Goal: Contribute content: Contribute content

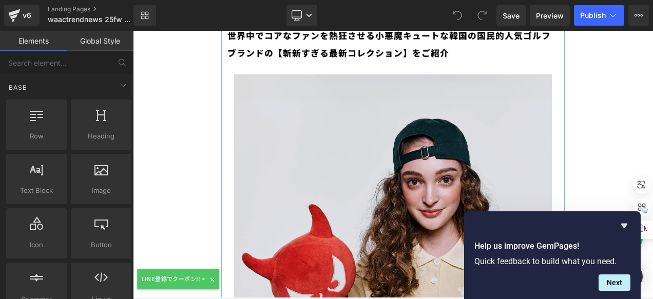
scroll to position [154, 0]
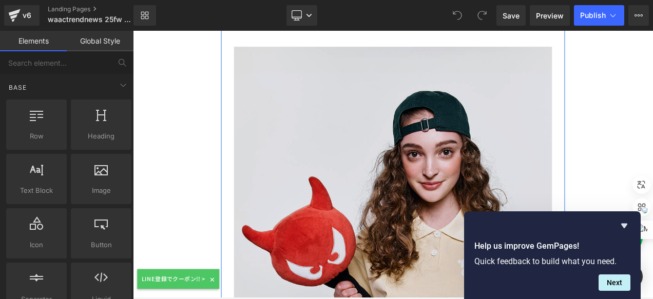
click at [329, 130] on img at bounding box center [444, 287] width 380 height 475
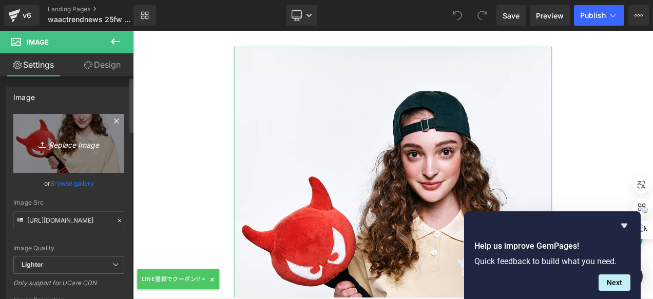
click at [33, 123] on link "Replace Image" at bounding box center [68, 143] width 111 height 59
click at [66, 124] on link "Replace Image" at bounding box center [68, 143] width 111 height 59
type input "C:\fakepath\WAAC2025FW_1_MOBILE.jpg"
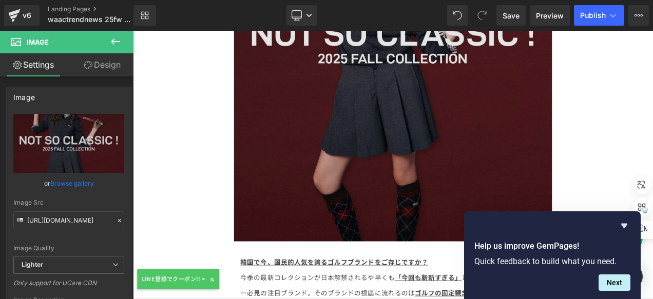
scroll to position [411, 0]
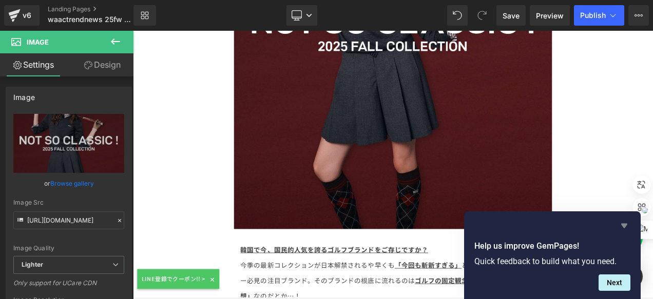
click at [625, 221] on icon "Hide survey" at bounding box center [624, 226] width 12 height 12
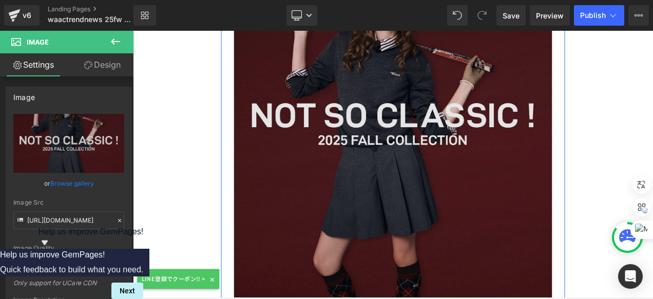
scroll to position [205, 0]
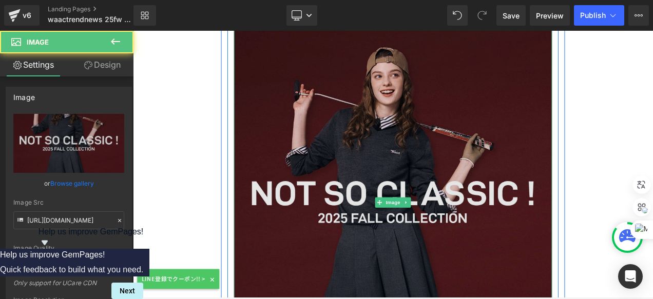
click at [457, 164] on img at bounding box center [444, 235] width 380 height 475
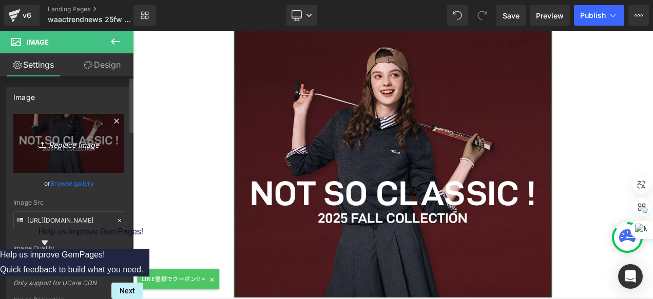
click at [59, 120] on link "Replace Image" at bounding box center [68, 143] width 111 height 59
type input "C:\fakepath\WAAC2025FW_1_MOBILE_無地.jpg"
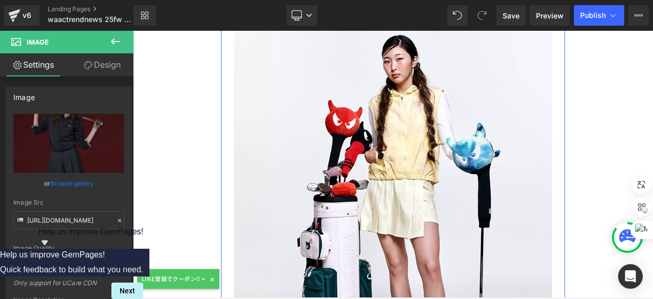
scroll to position [872, 0]
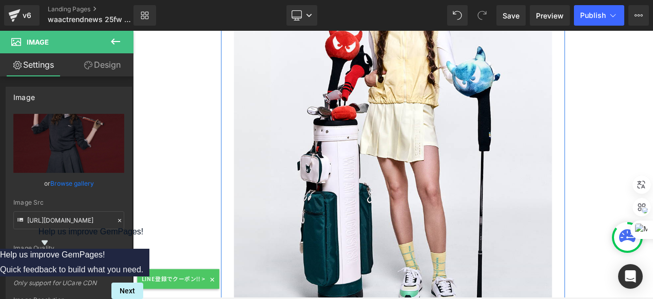
click at [364, 140] on img at bounding box center [444, 158] width 380 height 475
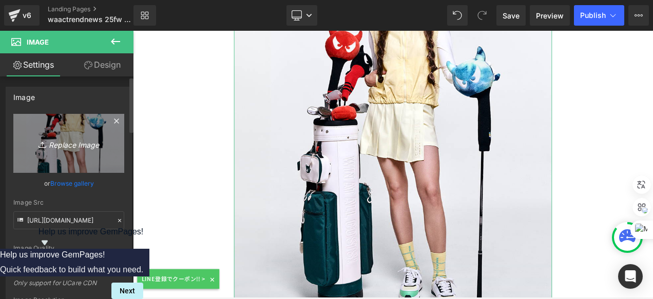
click at [31, 126] on link "Replace Image" at bounding box center [68, 143] width 111 height 59
type input "C:\fakepath\WAAC2025FW_5_PC.jpg"
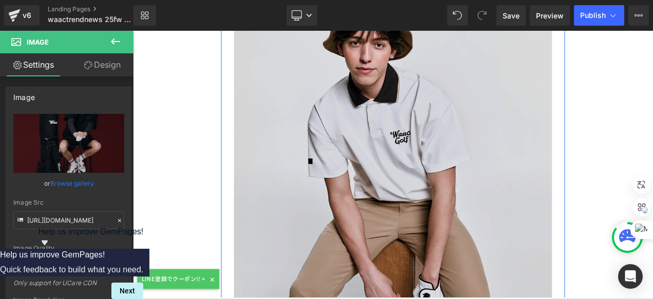
scroll to position [1437, 0]
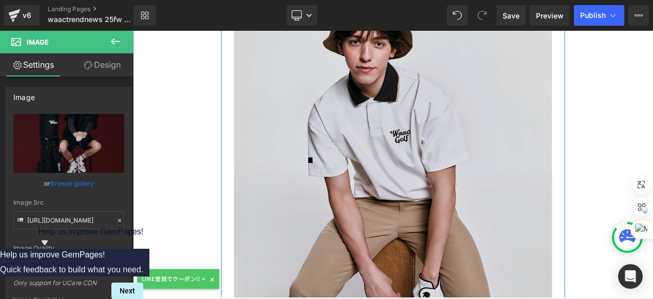
click at [493, 140] on img at bounding box center [444, 183] width 380 height 475
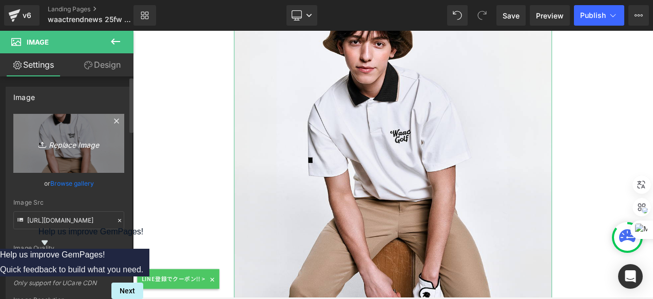
click at [92, 132] on link "Replace Image" at bounding box center [68, 143] width 111 height 59
type input "C:\fakepath\WAAC2025FW_3_PC.jpg"
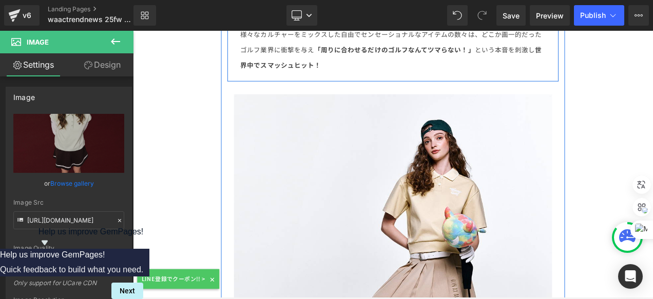
scroll to position [1950, 0]
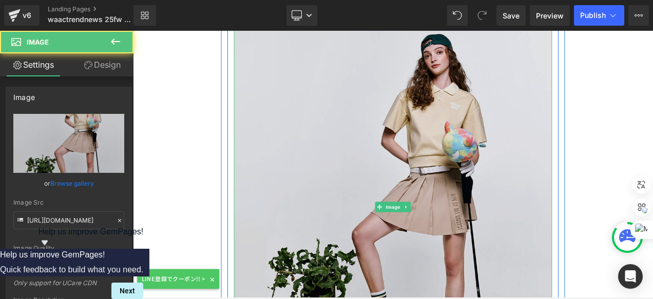
click at [388, 98] on img at bounding box center [444, 241] width 380 height 475
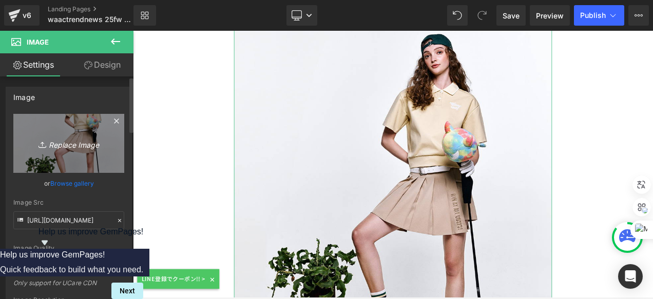
click at [52, 122] on link "Replace Image" at bounding box center [68, 143] width 111 height 59
type input "C:\fakepath\WAAC2025FW_4_PC.jpg"
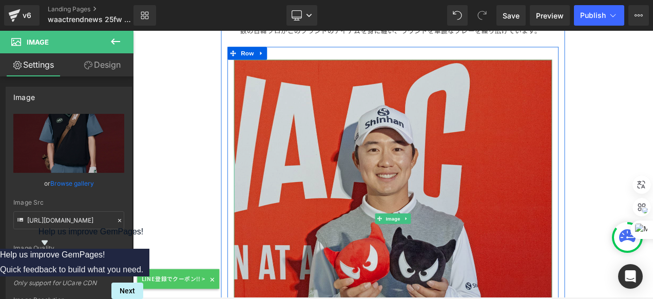
scroll to position [2463, 0]
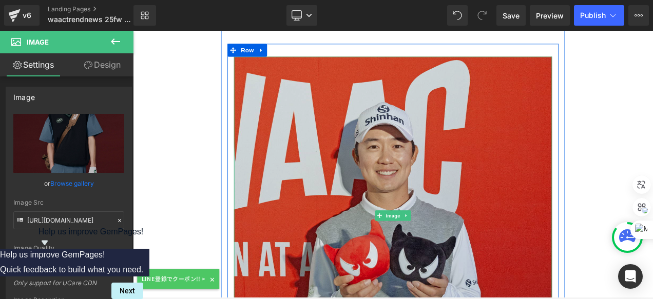
click at [541, 166] on img at bounding box center [444, 252] width 380 height 380
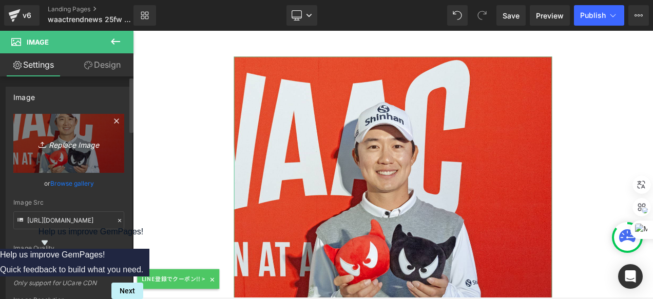
click at [50, 118] on link "Replace Image" at bounding box center [68, 143] width 111 height 59
type input "C:\fakepath\20250612_SON2.jpg"
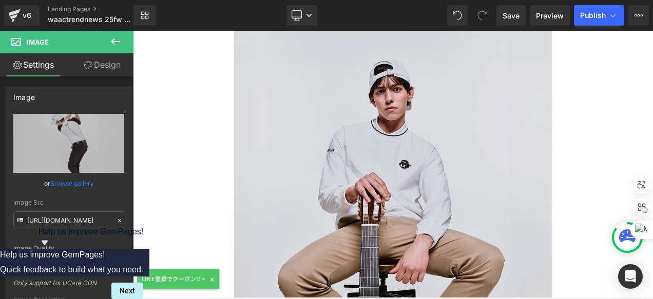
scroll to position [4260, 0]
click at [455, 198] on img at bounding box center [444, 266] width 380 height 475
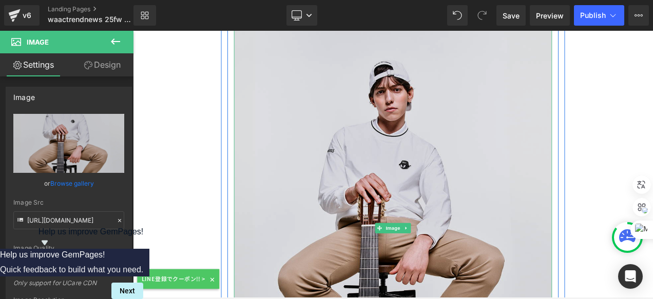
click at [362, 178] on img at bounding box center [444, 266] width 380 height 475
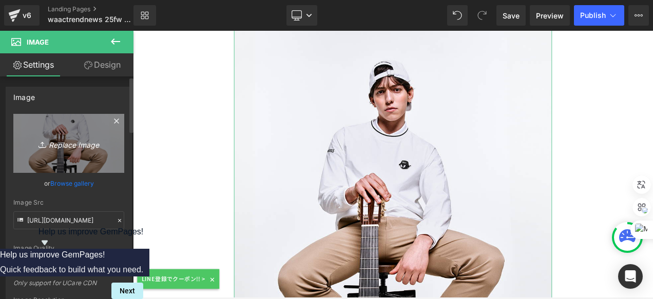
click at [26, 117] on link "Replace Image" at bounding box center [68, 143] width 111 height 59
click at [25, 122] on link "Replace Image" at bounding box center [68, 143] width 111 height 59
type input "C:\fakepath\WAAC2025FW_6_PC.jpg"
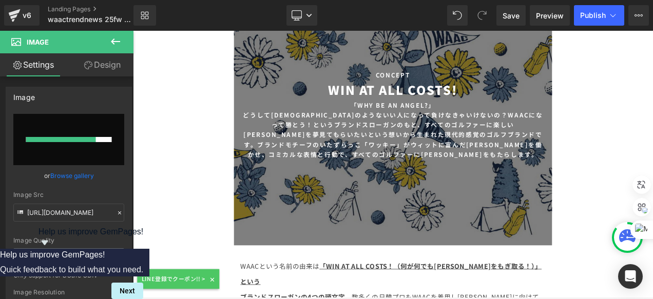
scroll to position [5542, 0]
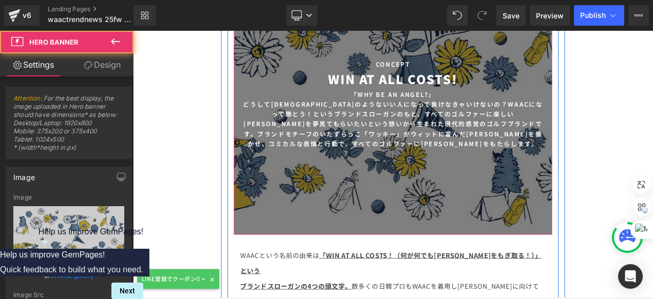
click at [513, 155] on div at bounding box center [444, 119] width 380 height 312
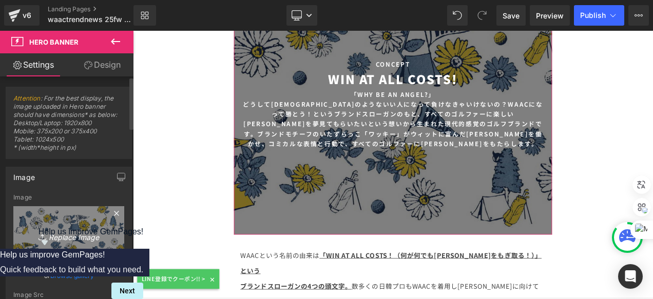
click at [61, 217] on link "Replace Image" at bounding box center [68, 235] width 111 height 59
type input "C:\fakepath\WAAC2025FW_11_MOBILE.jpg"
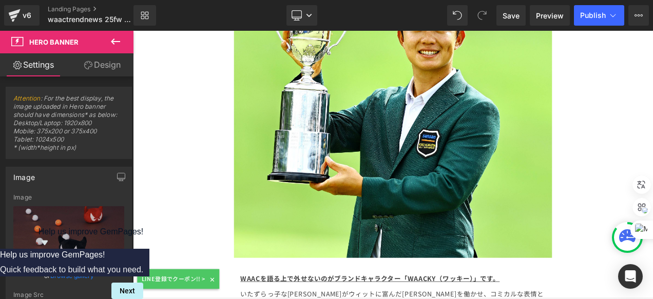
scroll to position [6004, 0]
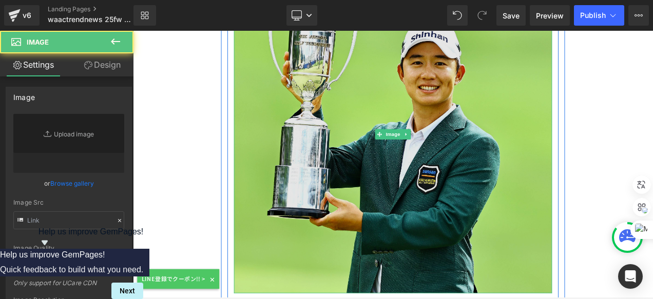
click at [377, 123] on img at bounding box center [444, 155] width 380 height 380
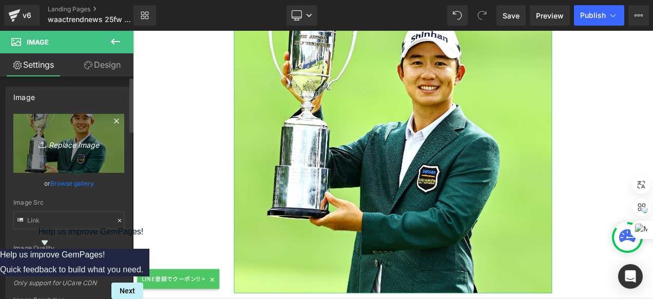
click at [75, 124] on link "Replace Image" at bounding box center [68, 143] width 111 height 59
type input "C:\fakepath\SYH STYLEGUIDE_2.jpg"
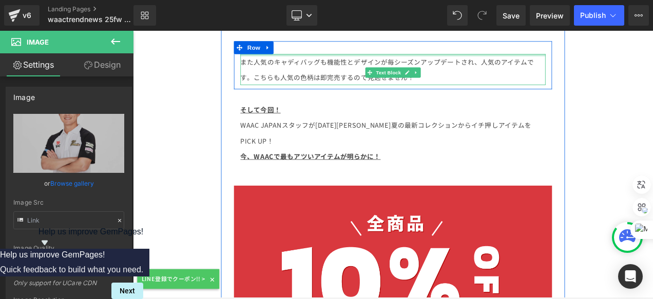
scroll to position [7647, 0]
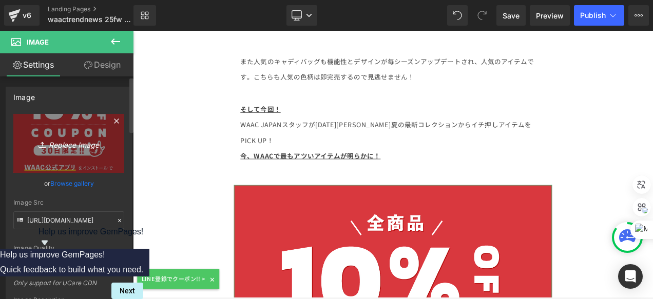
click at [40, 123] on link "Replace Image" at bounding box center [68, 143] width 111 height 59
type input "C:\fakepath\WAAC-APP-COUPON_TOP1_WH.jpg"
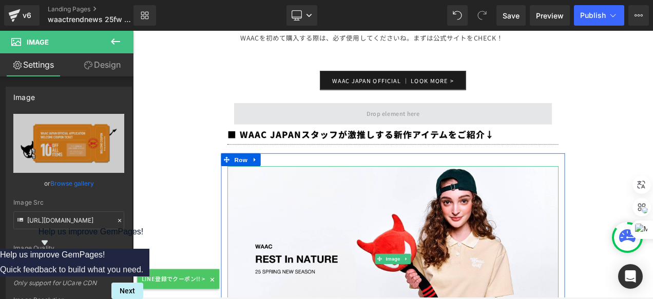
scroll to position [8057, 0]
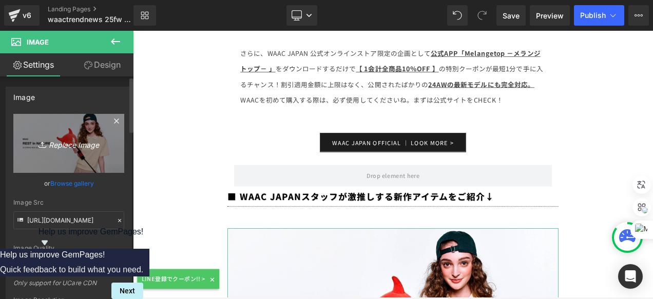
click at [60, 123] on link "Replace Image" at bounding box center [68, 143] width 111 height 59
type input "C:\fakepath\WAAC2025FW_1TOP_PC.jpg"
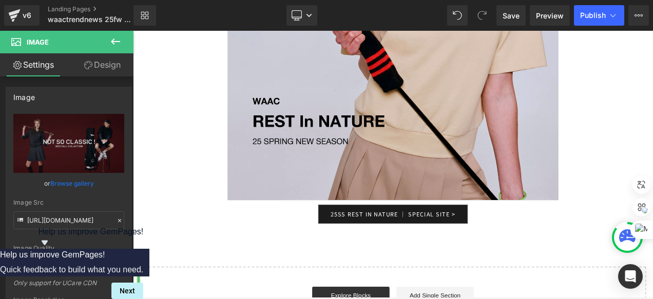
scroll to position [13189, 0]
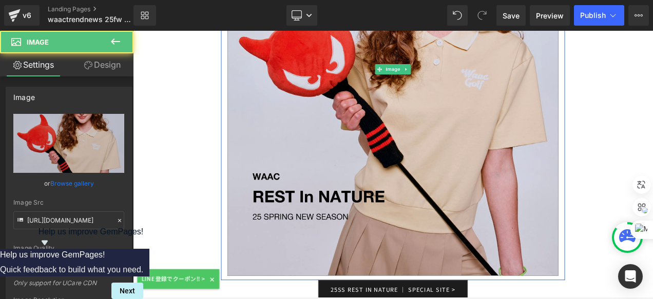
click at [453, 119] on img at bounding box center [443, 77] width 395 height 494
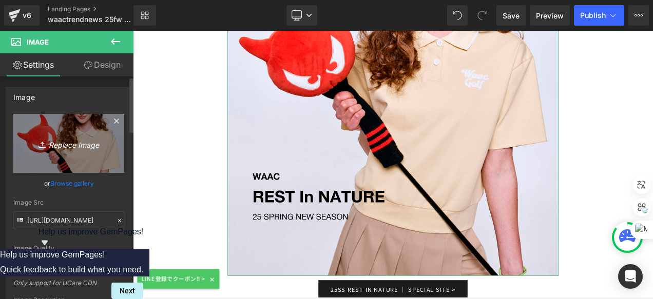
click at [34, 128] on link "Replace Image" at bounding box center [68, 143] width 111 height 59
type input "C:\fakepath\WAAC2025FW_1_MOBILE.jpg"
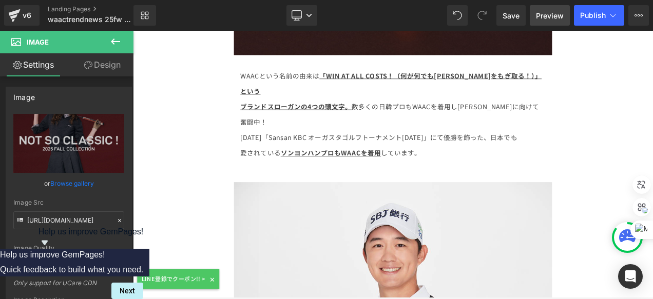
scroll to position [5561, 0]
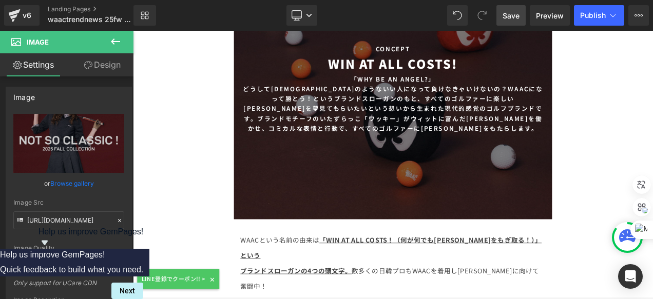
click at [516, 14] on span "Save" at bounding box center [510, 15] width 17 height 11
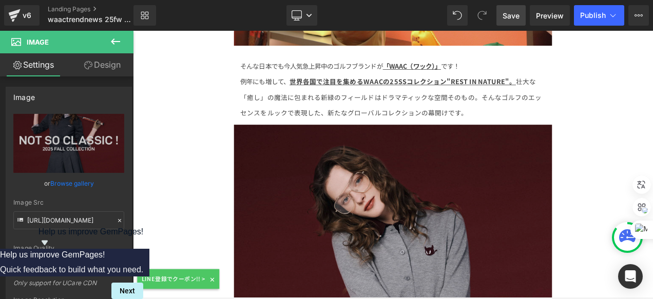
scroll to position [4208, 0]
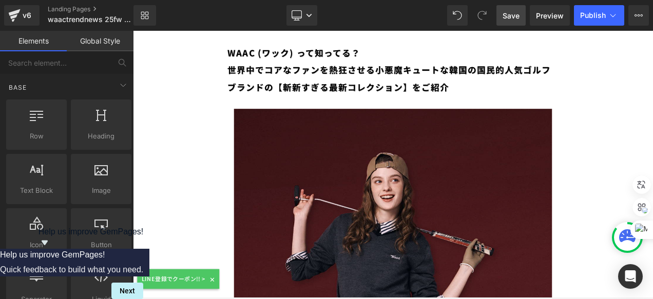
scroll to position [0, 0]
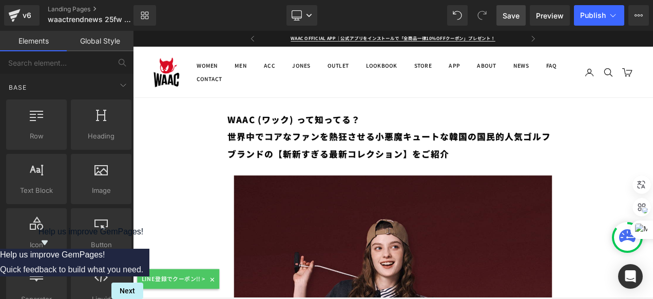
click at [510, 14] on span "Save" at bounding box center [510, 15] width 17 height 11
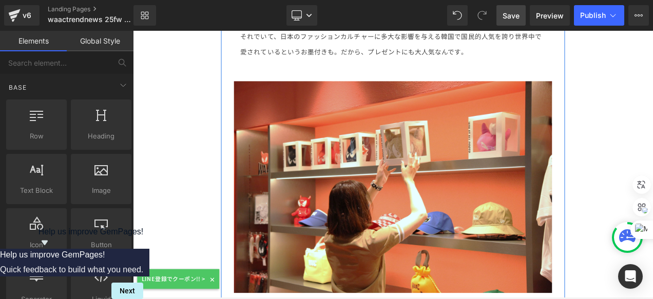
scroll to position [3952, 0]
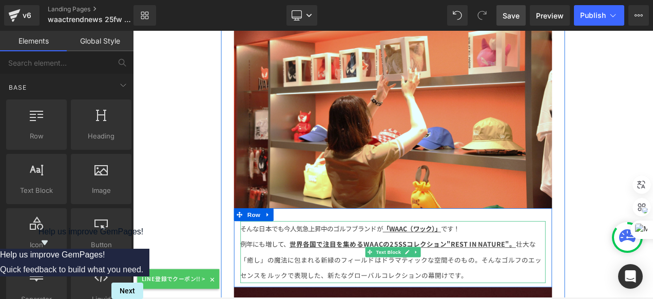
click at [450, 280] on u "世界各国で注目を集めるWAACの25SSコレクション"REST IN NATURE"。" at bounding box center [455, 285] width 270 height 11
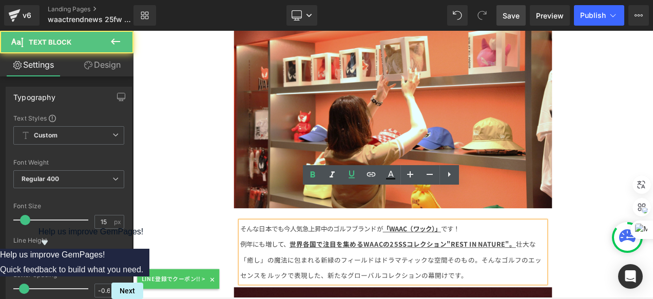
click at [453, 280] on u "世界各国で注目を集めるWAACの25SSコレクション"REST IN NATURE"。" at bounding box center [455, 285] width 270 height 11
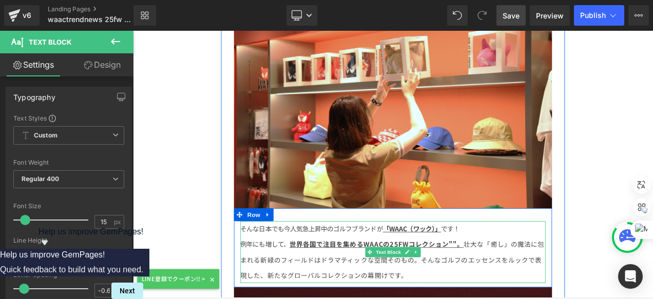
click at [510, 280] on u "世界各国で注目を集めるWAACの25FWコレクション""。" at bounding box center [424, 285] width 208 height 11
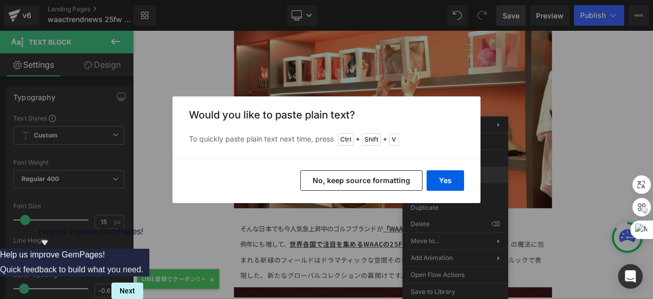
click at [446, 177] on button "Yes" at bounding box center [444, 180] width 37 height 21
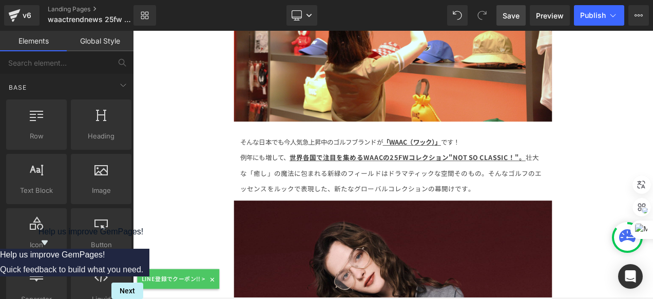
scroll to position [4054, 0]
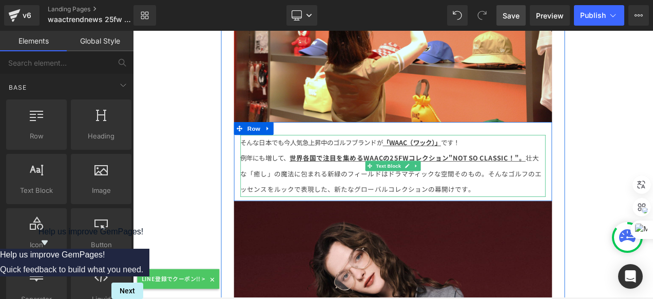
click at [593, 196] on span "そんなゴルフのエッセンスをルックで表現した、" at bounding box center [441, 210] width 360 height 29
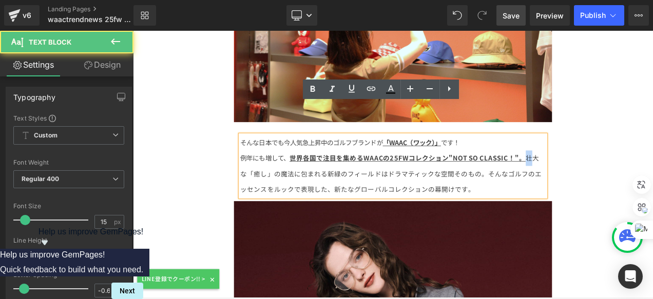
drag, startPoint x: 597, startPoint y: 147, endPoint x: 604, endPoint y: 149, distance: 6.7
click at [604, 178] on span "壮大な「癒し」の魔法に包まれる" at bounding box center [439, 192] width 357 height 29
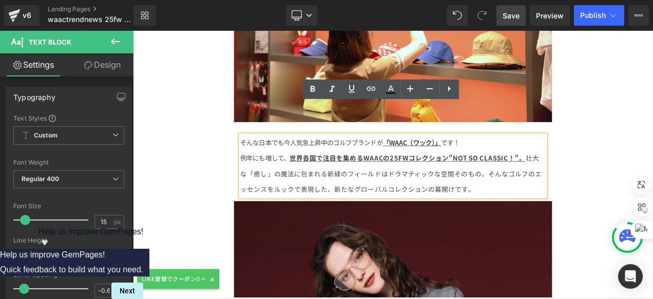
click at [261, 178] on span "壮大な「癒し」の魔法に包まれる" at bounding box center [439, 192] width 357 height 29
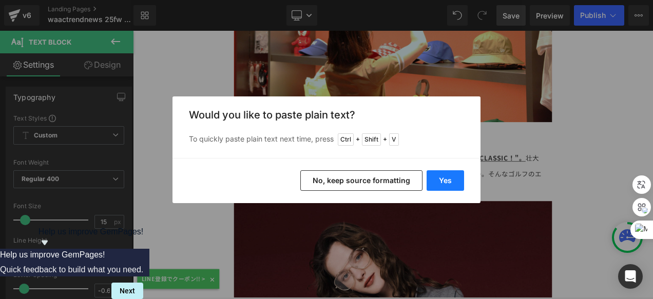
click at [449, 176] on button "Yes" at bounding box center [444, 180] width 37 height 21
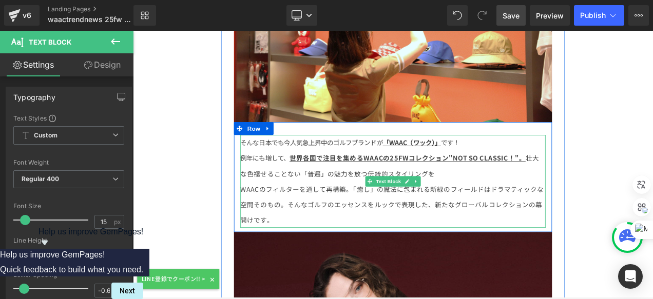
click at [261, 178] on span "壮大な色褪せることない「普遍」の魅力を放つ伝統的スタイリングを" at bounding box center [439, 192] width 357 height 29
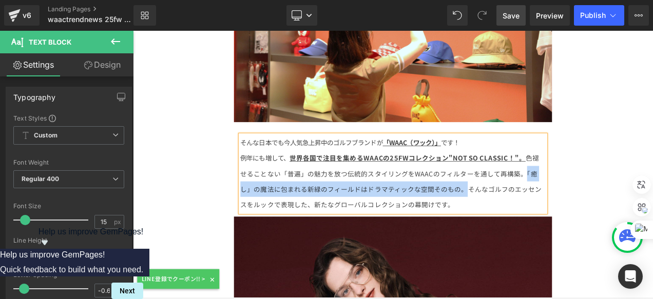
drag, startPoint x: 591, startPoint y: 164, endPoint x: 510, endPoint y: 188, distance: 85.2
click at [510, 188] on p "例年にも増して、 世界各国で注目を集めるWAACの25FWコレクション"NOT SO CLASSIC！"。 色褪せることない「普遍」の魅力を放つ伝統的スタイリ…" at bounding box center [443, 211] width 364 height 74
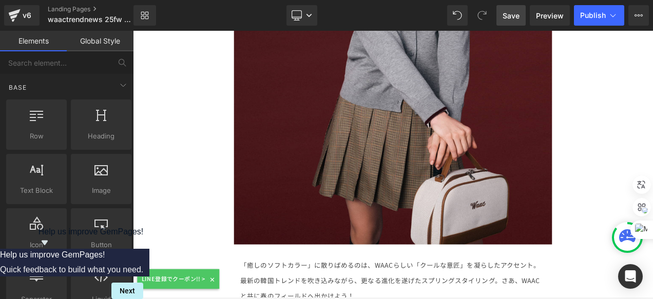
scroll to position [4516, 0]
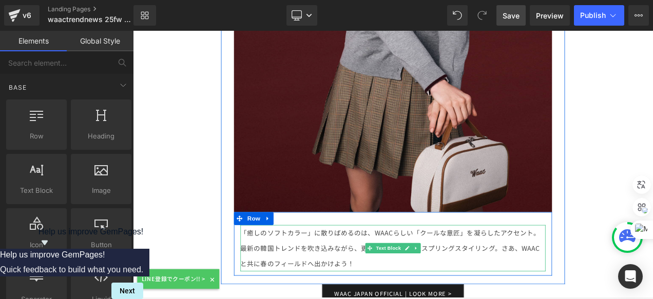
click at [388, 281] on p "最新の韓国トレンドを吹き込みながら、 更なる進化を遂げたスプリングスタイリング。 さあ、WAACと共に春のフィールドへ出かけよう！" at bounding box center [443, 299] width 364 height 37
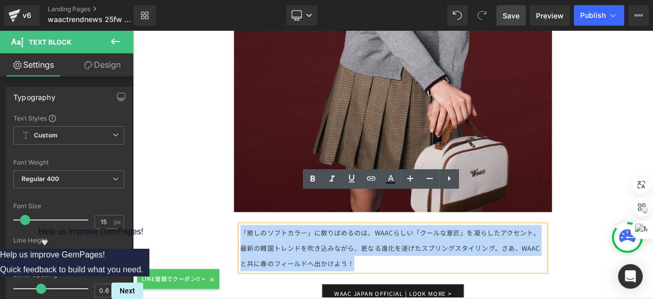
drag, startPoint x: 398, startPoint y: 273, endPoint x: 259, endPoint y: 228, distance: 146.1
click at [261, 263] on div "「癒しのソフトカラー」に散りばめるのは、 WAACらしい「クールな意匠」を凝らしたアクセント。 最新の韓国トレンドを吹き込みながら、 更なる進化を遂げたスプリ…" at bounding box center [443, 290] width 364 height 55
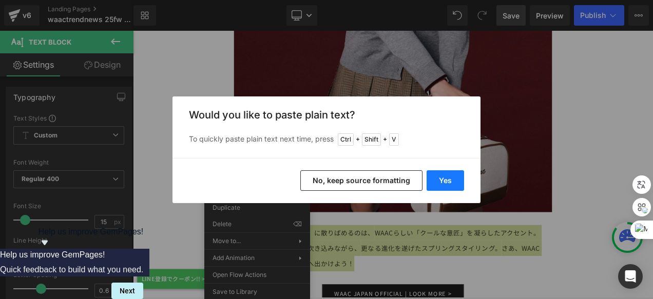
drag, startPoint x: 448, startPoint y: 177, endPoint x: 376, endPoint y: 174, distance: 71.9
click at [448, 177] on button "Yes" at bounding box center [444, 180] width 37 height 21
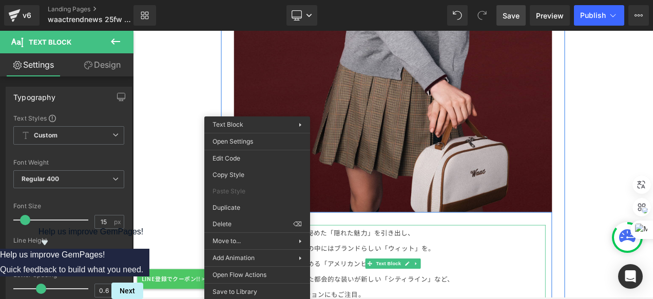
click at [413, 281] on p "伝統的なスタイリングの中にはブランドらしい「ウィット」を。" at bounding box center [443, 290] width 364 height 18
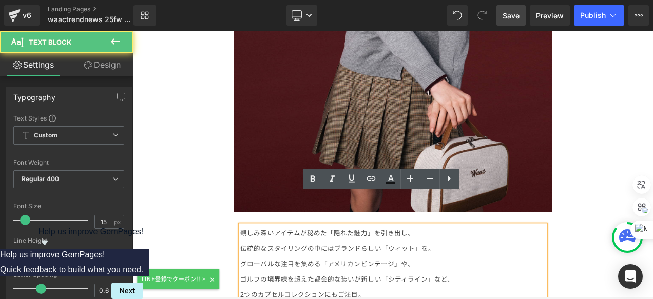
click at [262, 281] on p "伝統的なスタイリングの中にはブランドらしい「ウィット」を。" at bounding box center [443, 290] width 364 height 18
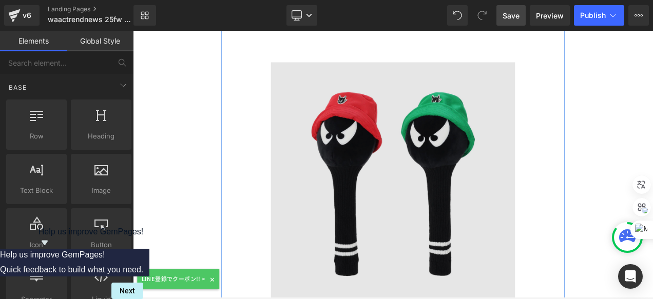
scroll to position [6877, 0]
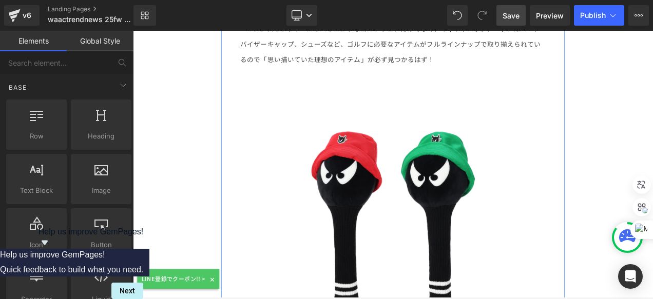
click at [460, 168] on div "Image" at bounding box center [443, 260] width 364 height 291
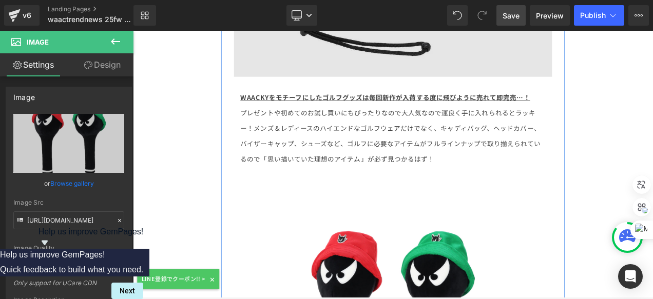
scroll to position [6774, 0]
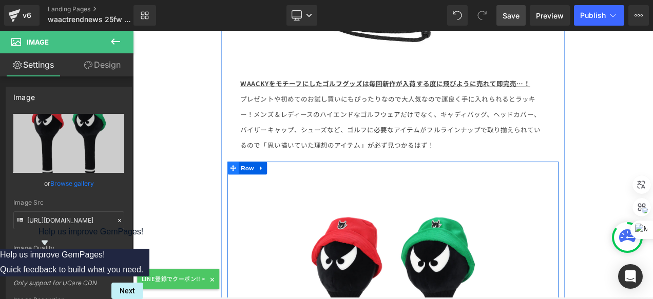
click at [249, 191] on icon at bounding box center [252, 194] width 7 height 7
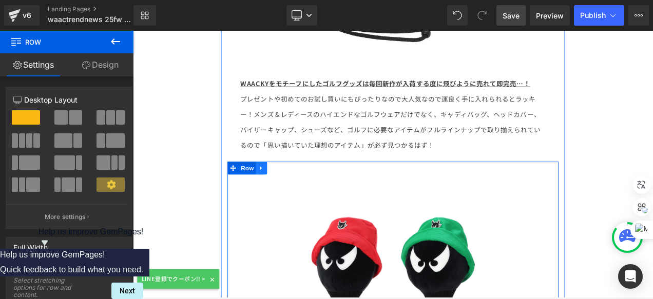
click at [284, 191] on icon at bounding box center [286, 195] width 7 height 8
click at [296, 191] on icon at bounding box center [299, 194] width 7 height 7
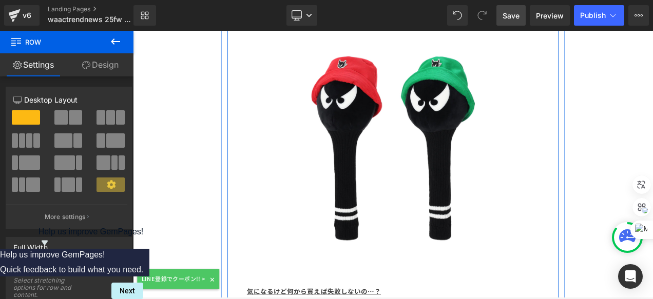
scroll to position [7359, 0]
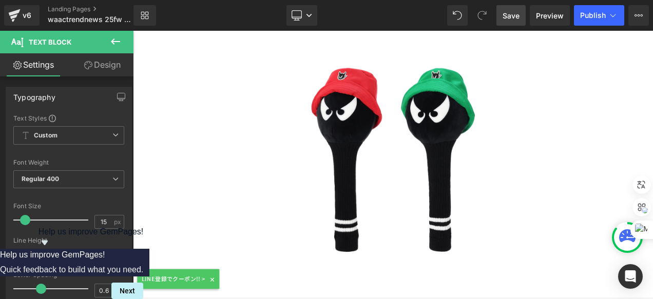
scroll to position [6846, 0]
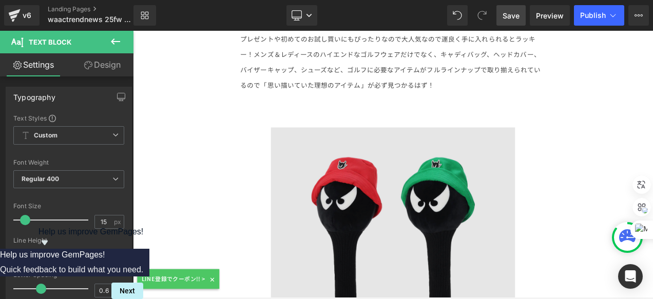
click at [333, 146] on img at bounding box center [443, 291] width 291 height 291
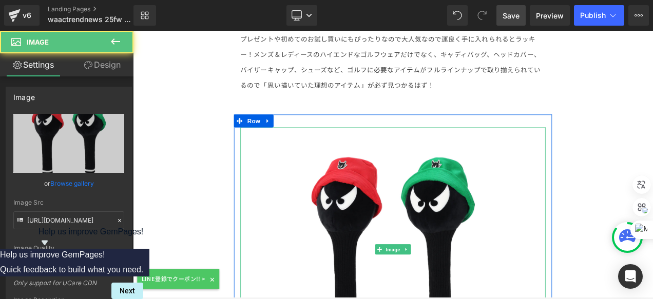
click at [265, 146] on link at bounding box center [443, 291] width 364 height 291
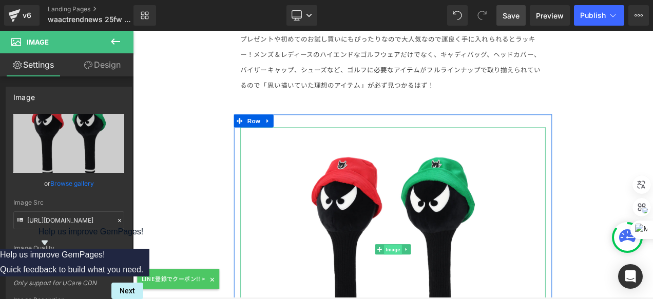
click at [436, 286] on span "Image" at bounding box center [444, 292] width 22 height 12
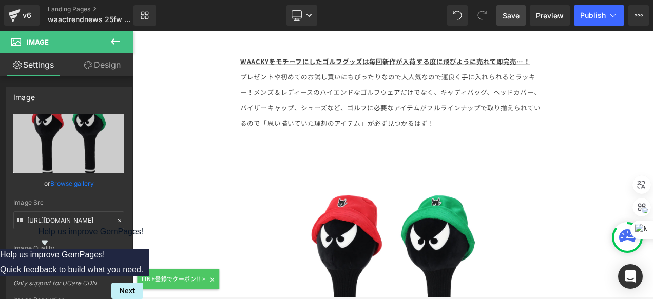
scroll to position [6743, 0]
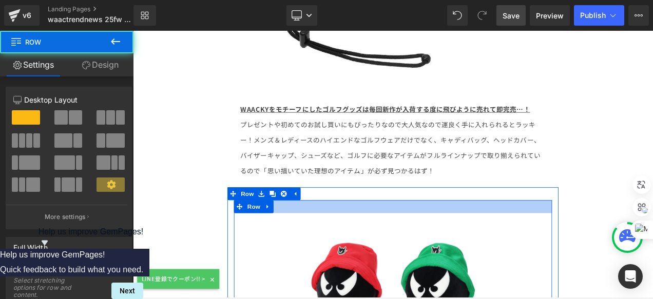
click at [362, 234] on div at bounding box center [444, 241] width 380 height 15
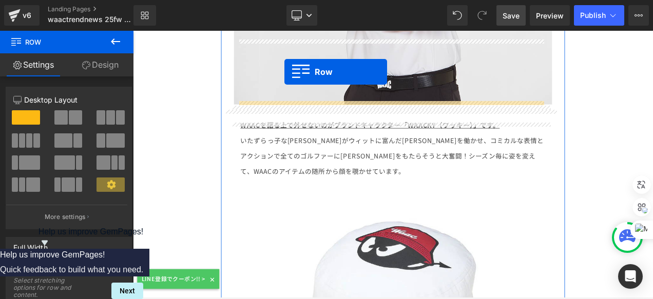
scroll to position [6199, 0]
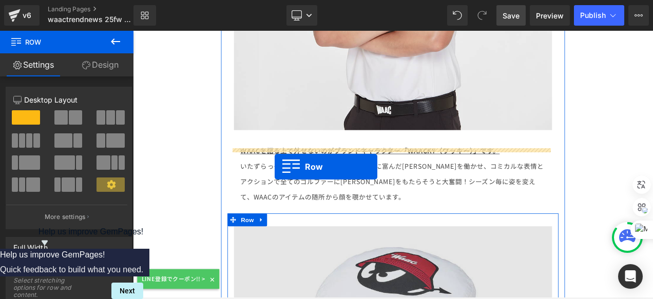
drag, startPoint x: 256, startPoint y: 149, endPoint x: 302, endPoint y: 193, distance: 63.9
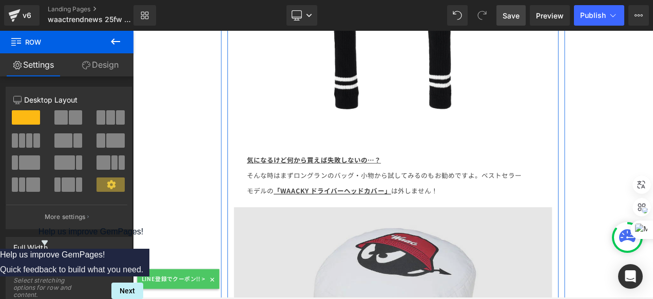
scroll to position [6559, 0]
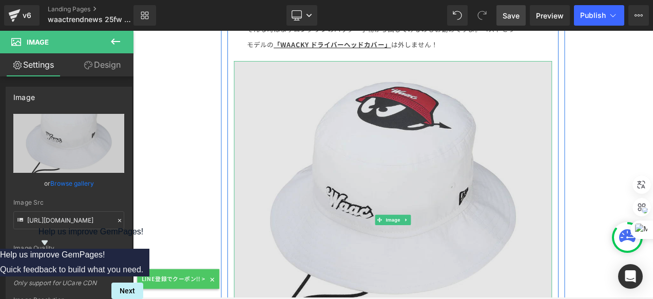
scroll to position [6867, 0]
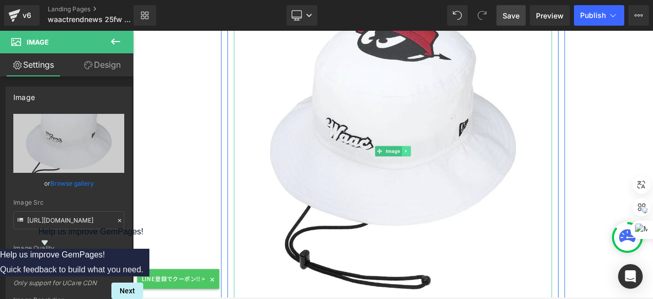
click at [457, 172] on icon at bounding box center [460, 175] width 6 height 6
click at [462, 172] on icon at bounding box center [465, 175] width 6 height 6
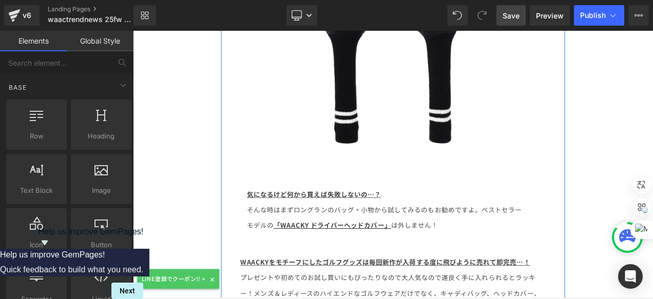
scroll to position [6559, 0]
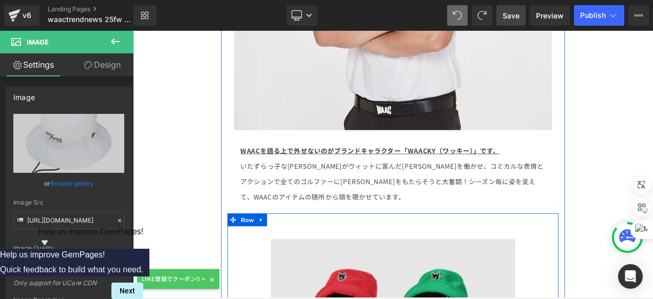
scroll to position [6148, 0]
